Goal: Task Accomplishment & Management: Manage account settings

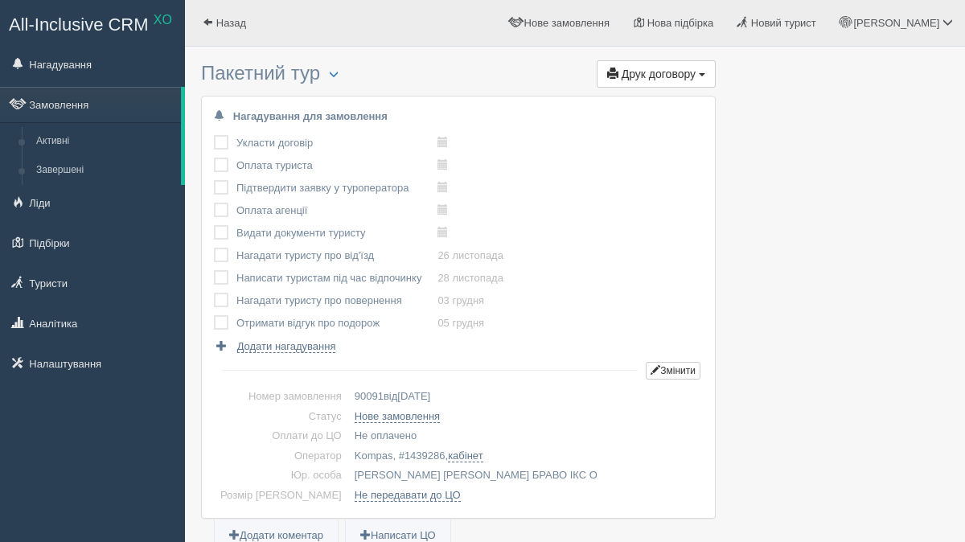
scroll to position [44, 0]
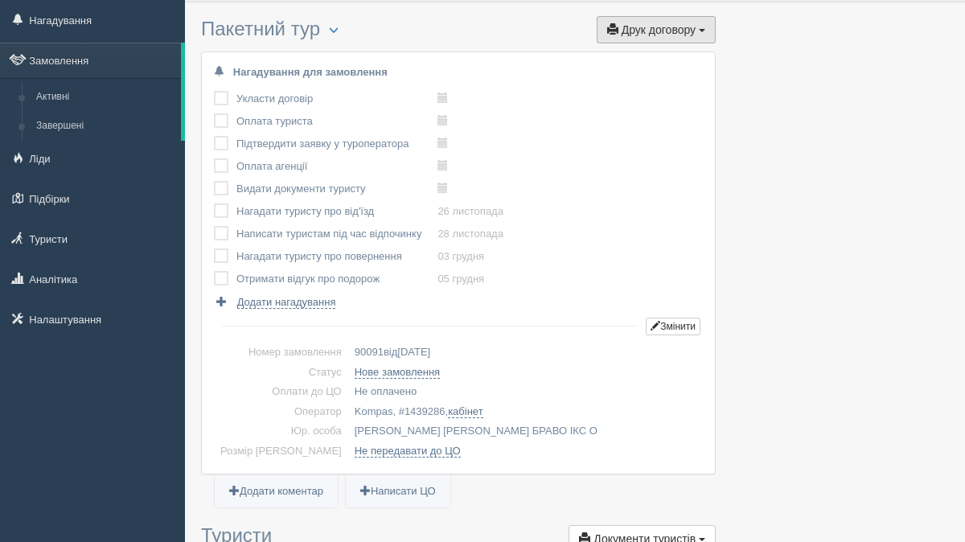
click at [645, 31] on span "Друк договору" at bounding box center [659, 29] width 74 height 13
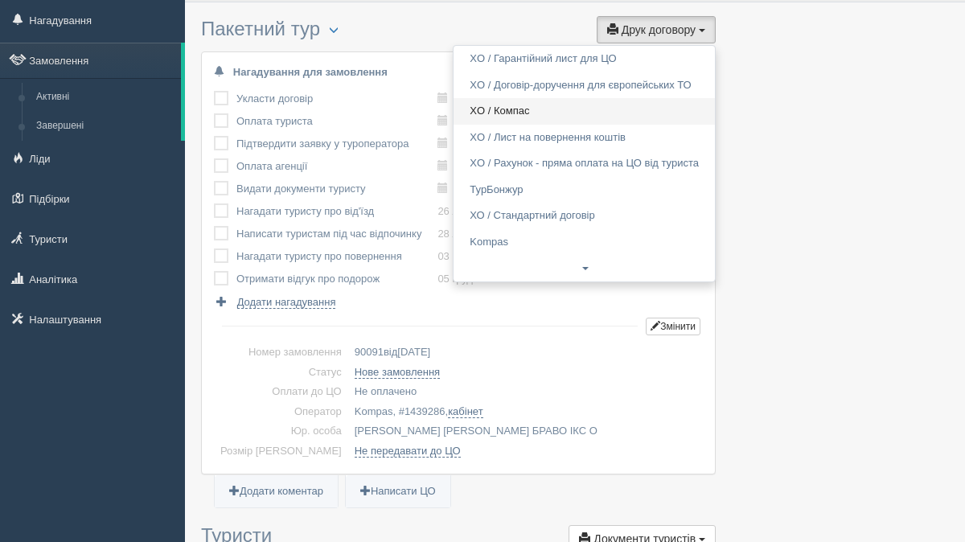
click at [593, 101] on link "XO / Компас" at bounding box center [584, 111] width 261 height 27
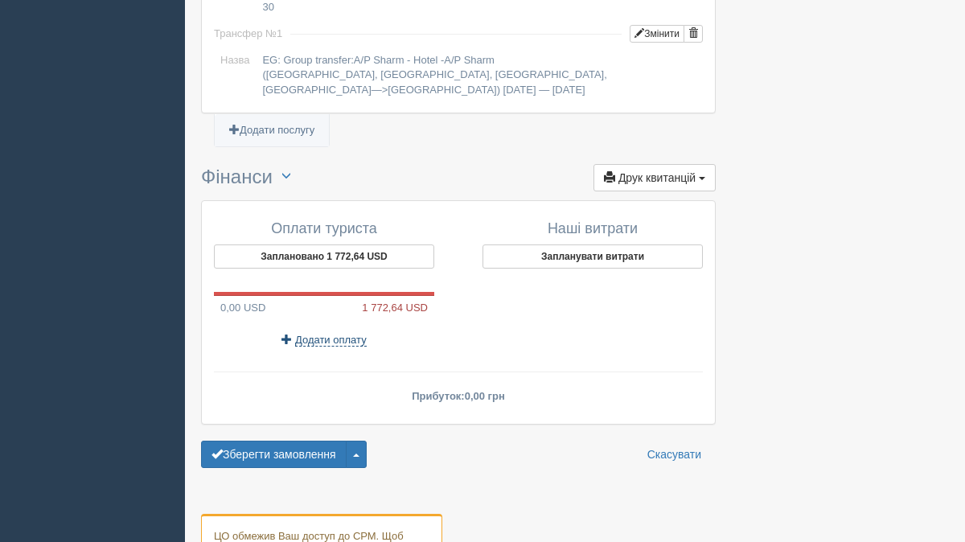
click at [360, 334] on span "Додати оплату" at bounding box center [331, 340] width 72 height 13
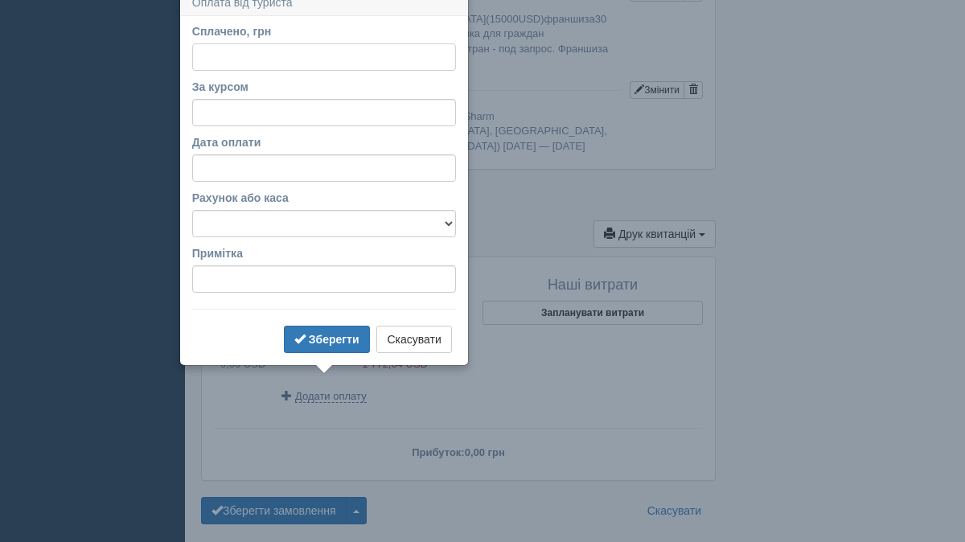
scroll to position [1451, 0]
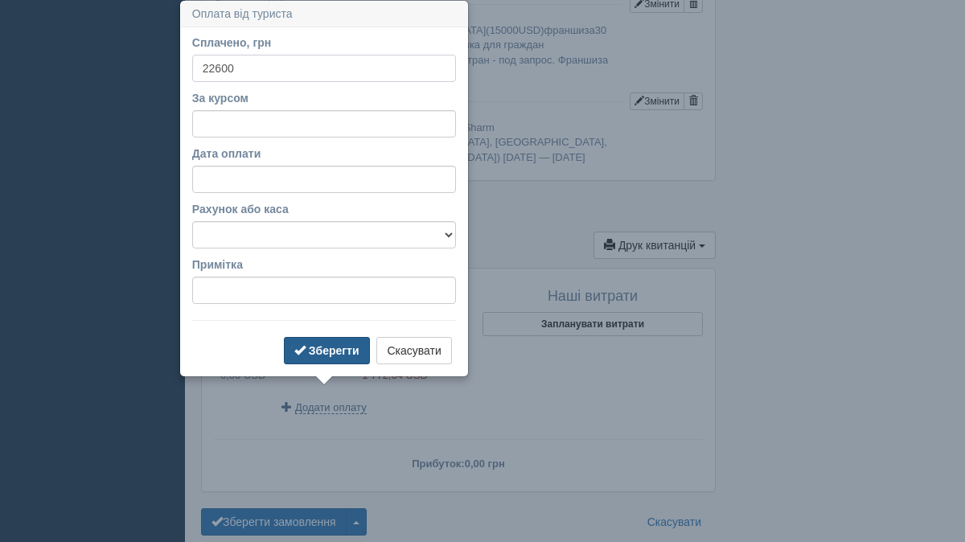
type input "22600"
click at [322, 348] on b "Зберегти" at bounding box center [334, 350] width 51 height 13
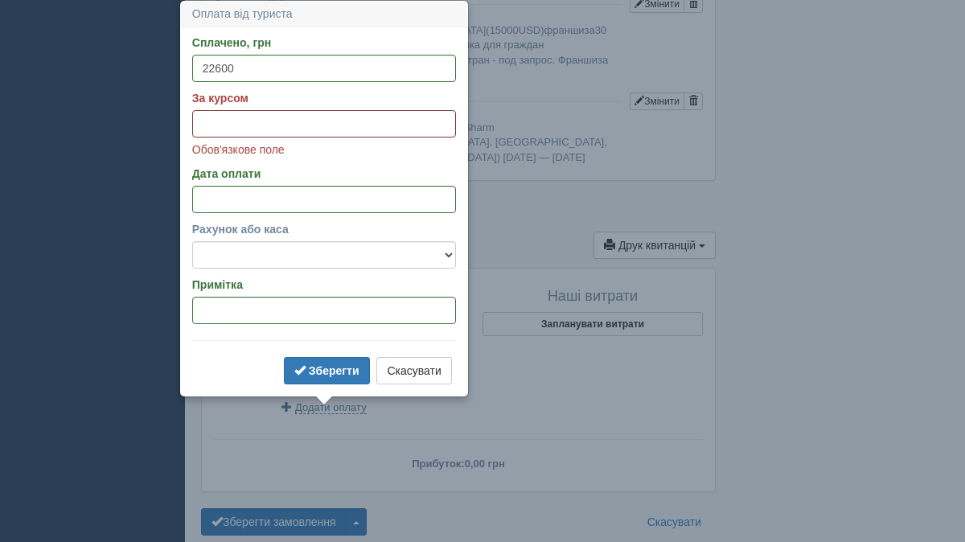
click at [344, 121] on input "За курсом" at bounding box center [324, 123] width 264 height 27
type input "3"
type input "49"
click at [325, 366] on b "Зберегти" at bounding box center [334, 370] width 51 height 13
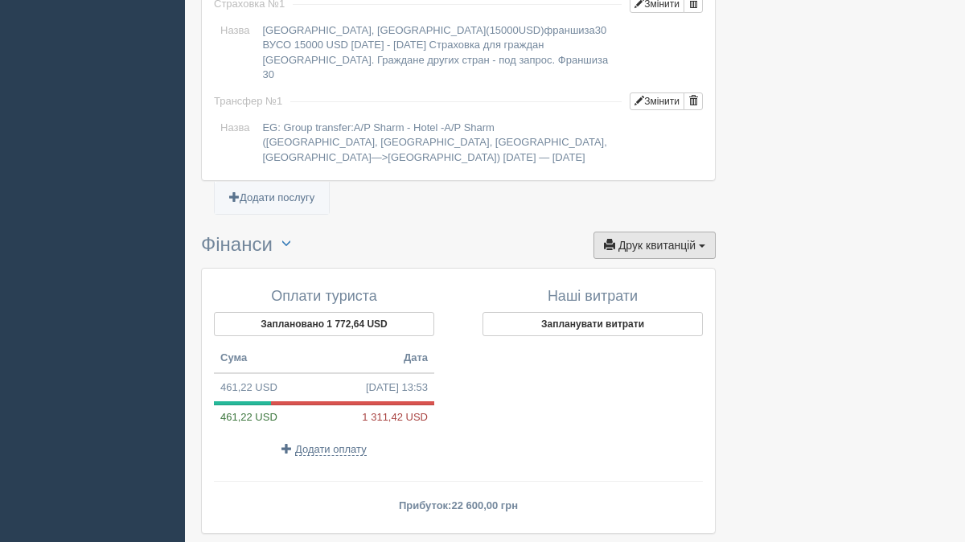
click at [653, 232] on button "Друк квитанцій Друк" at bounding box center [655, 245] width 122 height 27
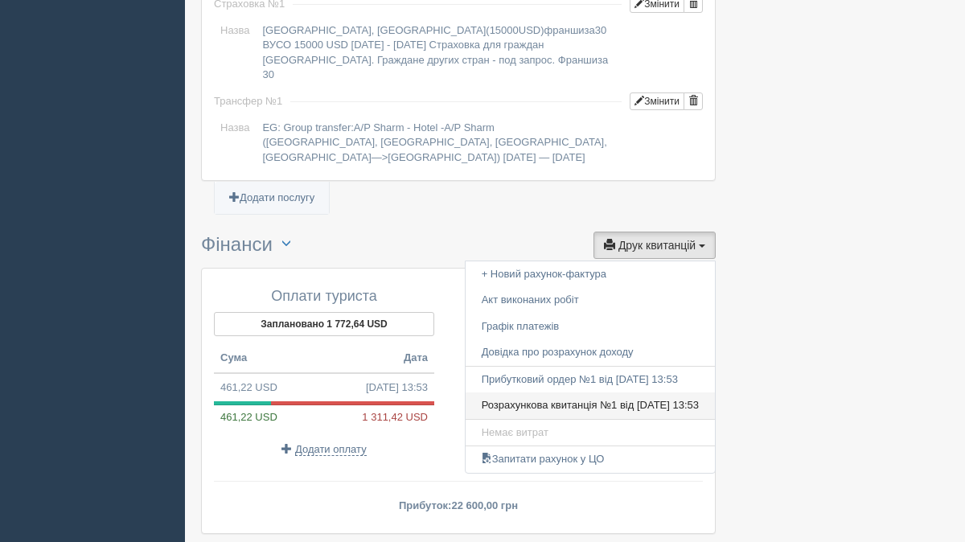
click at [608, 393] on link "Розрахункова квитанція №1 від 19.09.2025 13:53" at bounding box center [590, 406] width 249 height 27
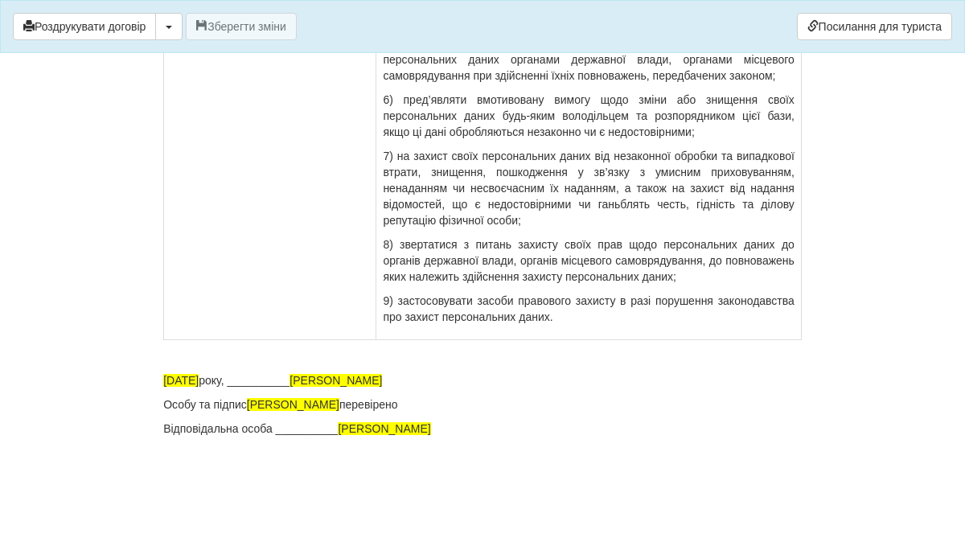
scroll to position [11867, 0]
click at [176, 31] on button "button" at bounding box center [168, 26] width 27 height 27
click at [193, 60] on link "Скачати PDF" at bounding box center [219, 60] width 127 height 27
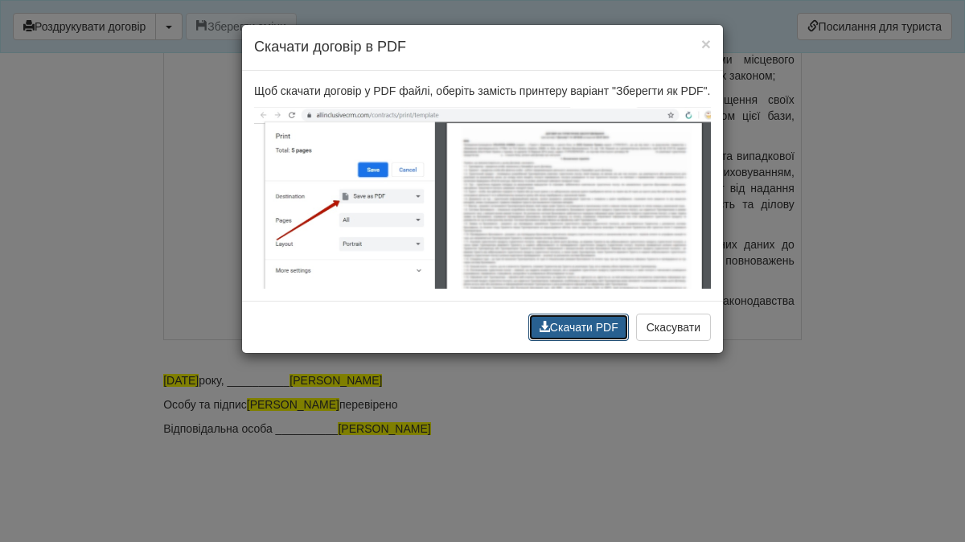
click at [581, 341] on button "Скачати PDF" at bounding box center [579, 327] width 101 height 27
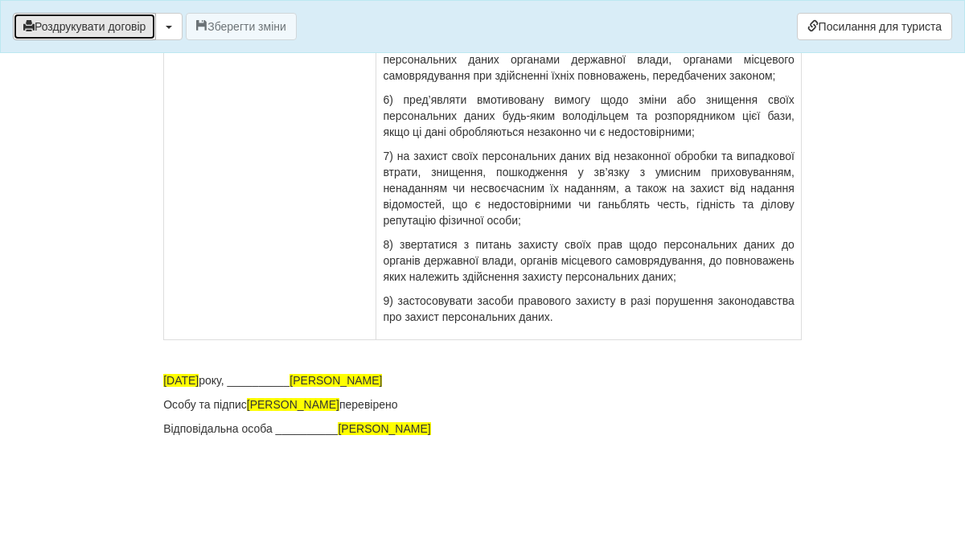
click at [101, 34] on button "Роздрукувати договір" at bounding box center [84, 26] width 143 height 27
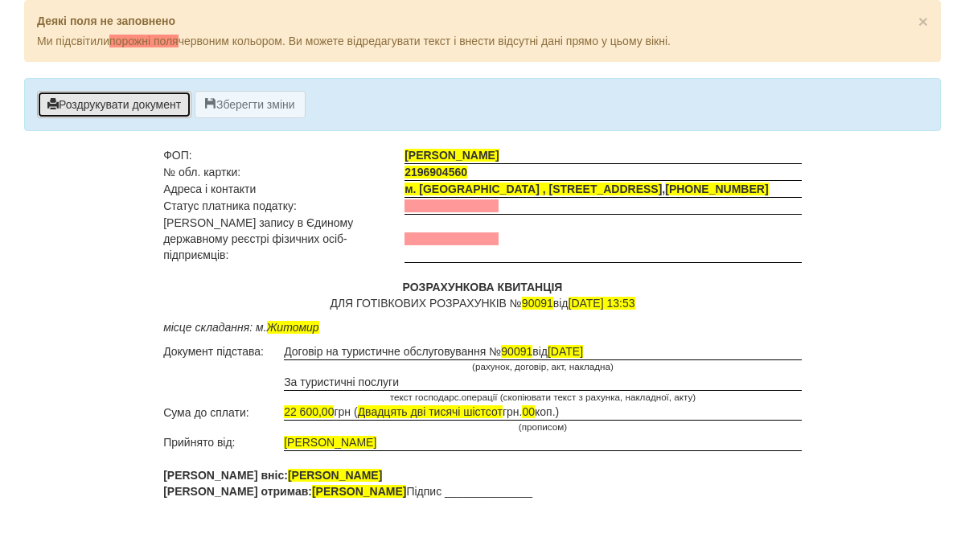
click at [168, 111] on button "Роздрукувати документ" at bounding box center [114, 104] width 154 height 27
click at [144, 107] on button "Роздрукувати документ" at bounding box center [114, 104] width 154 height 27
